Goal: Use online tool/utility: Utilize a website feature to perform a specific function

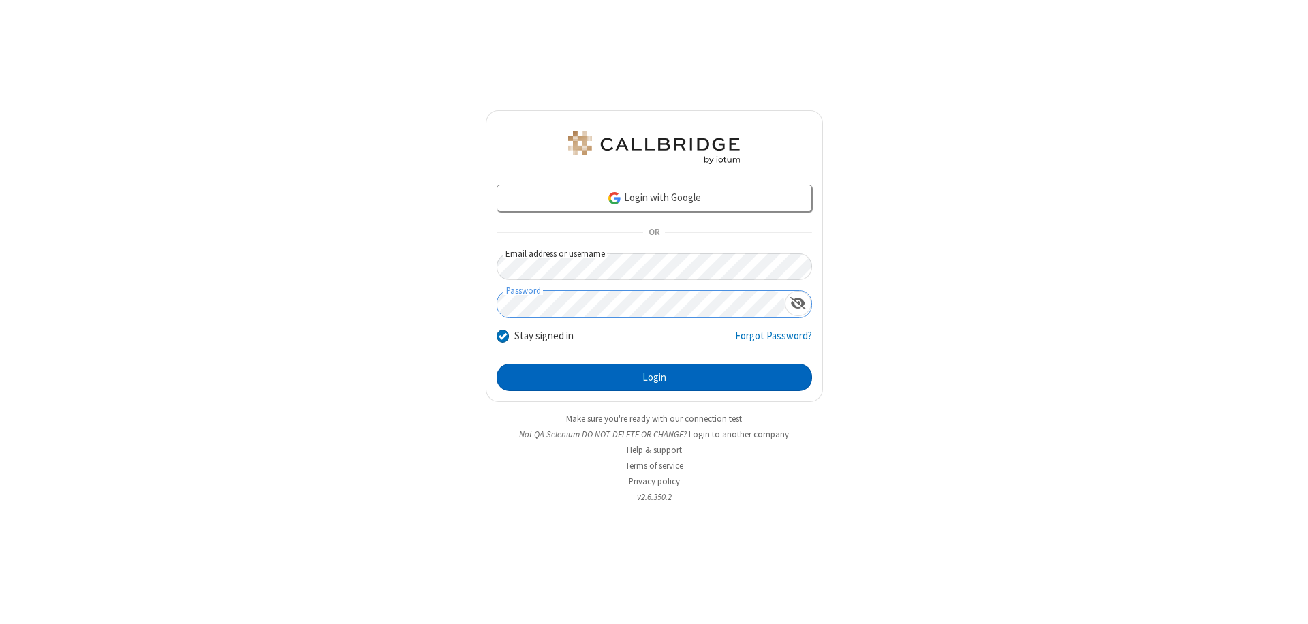
click at [654, 377] on button "Login" at bounding box center [654, 377] width 315 height 27
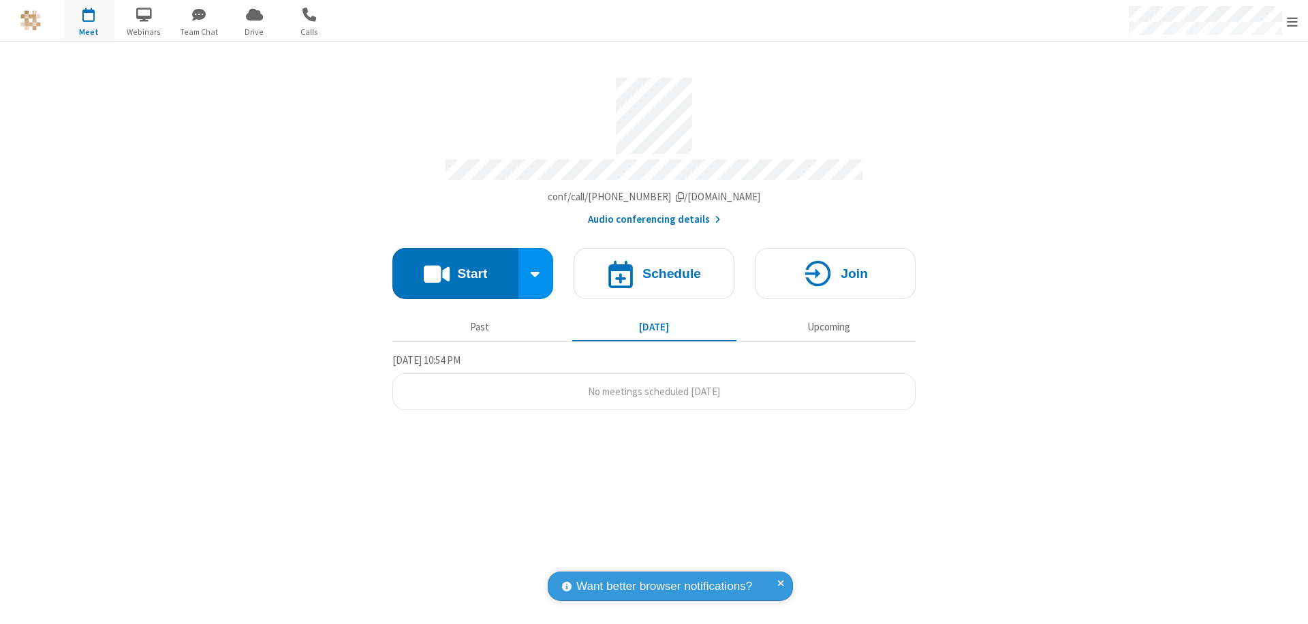
click at [455, 267] on button "Start" at bounding box center [455, 273] width 126 height 51
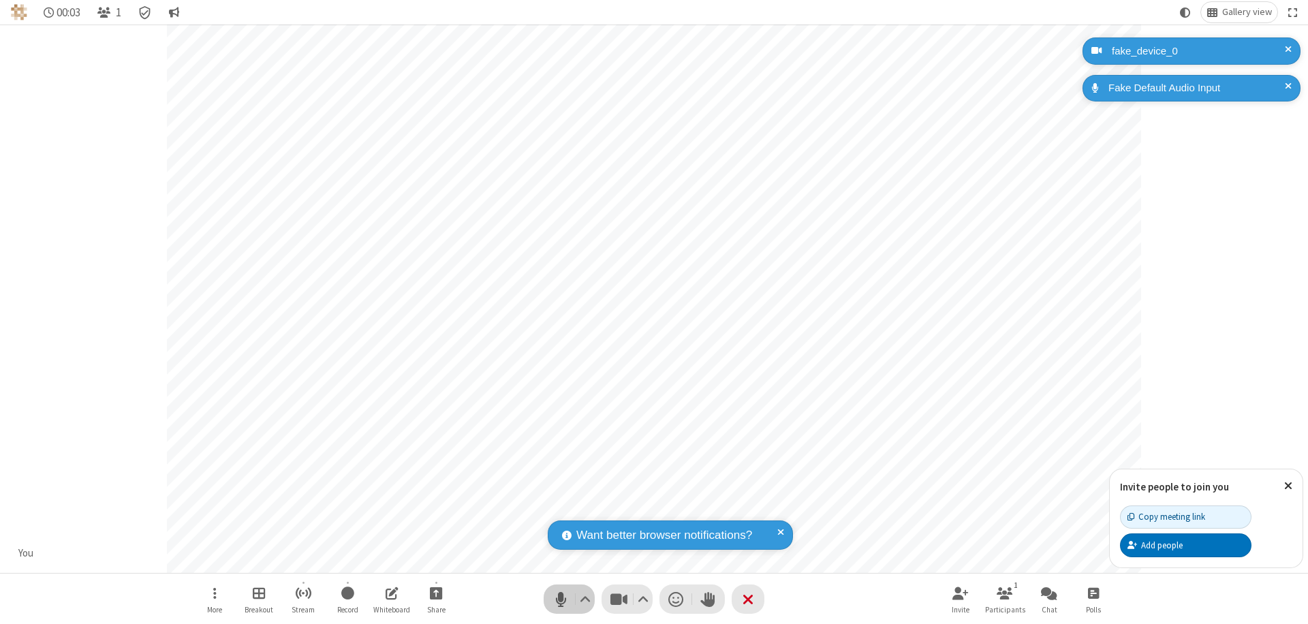
click at [561, 599] on span "Mute (⌘+Shift+A)" at bounding box center [561, 599] width 20 height 20
click at [561, 599] on span "Unmute (⌘+Shift+A)" at bounding box center [561, 599] width 20 height 20
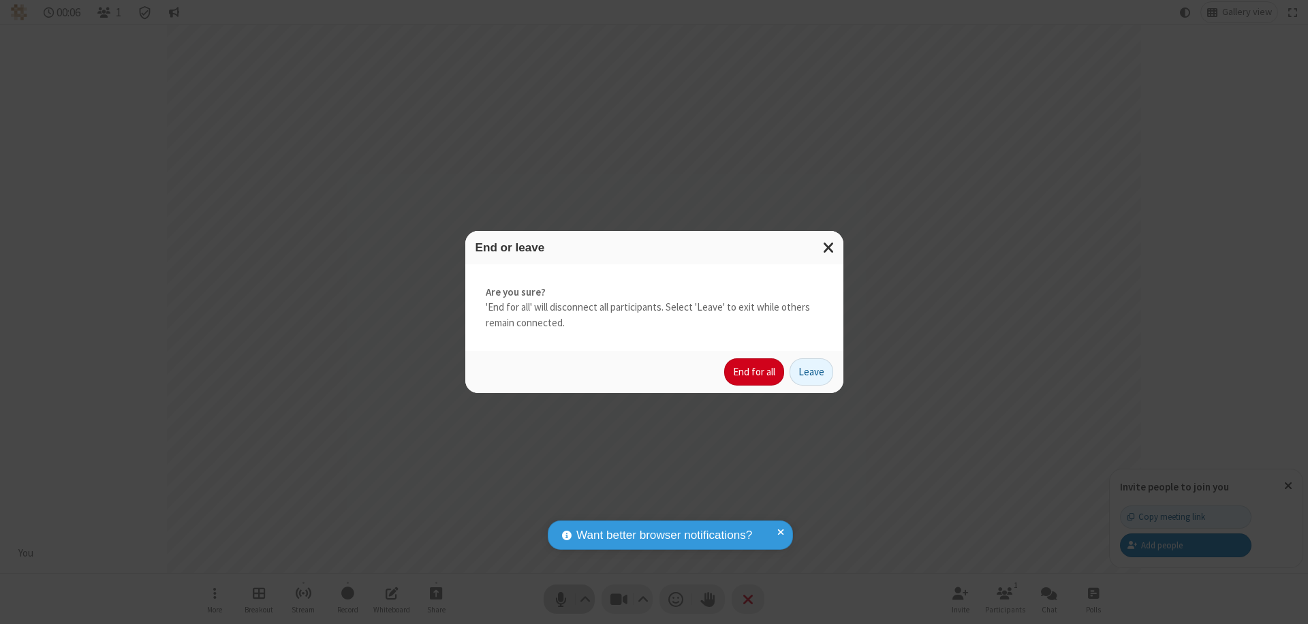
click at [755, 372] on button "End for all" at bounding box center [754, 371] width 60 height 27
